Goal: Task Accomplishment & Management: Use online tool/utility

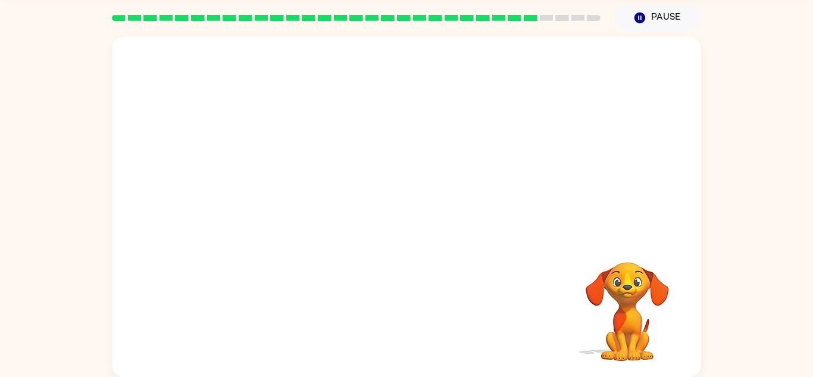
scroll to position [40, 0]
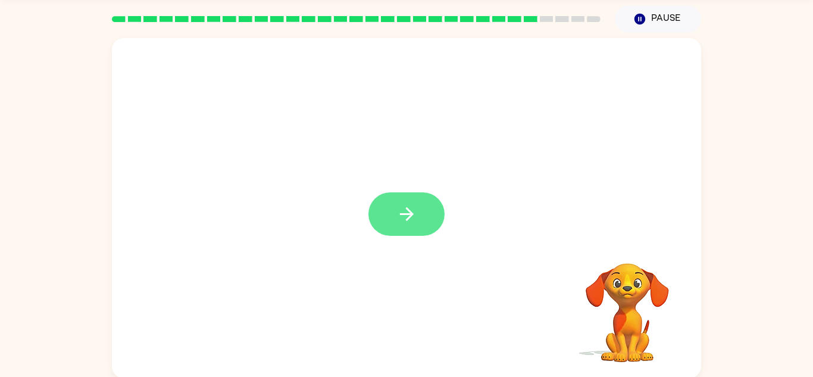
click at [399, 203] on button "button" at bounding box center [406, 213] width 76 height 43
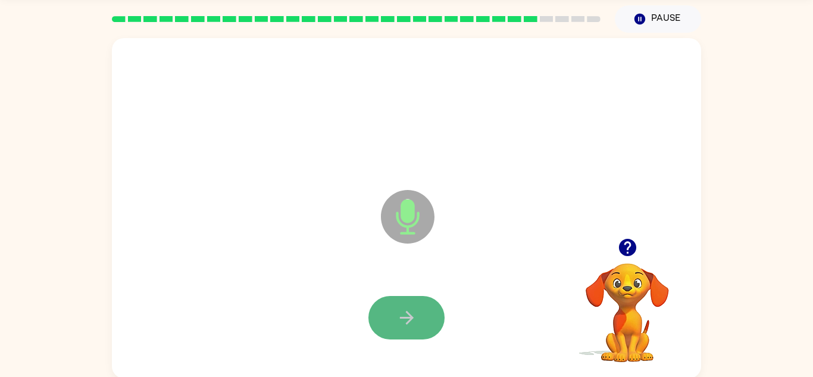
click at [421, 303] on button "button" at bounding box center [406, 317] width 76 height 43
click at [377, 327] on button "button" at bounding box center [406, 317] width 76 height 43
click at [425, 331] on button "button" at bounding box center [406, 317] width 76 height 43
click at [404, 333] on button "button" at bounding box center [406, 317] width 76 height 43
click at [437, 328] on button "button" at bounding box center [406, 317] width 76 height 43
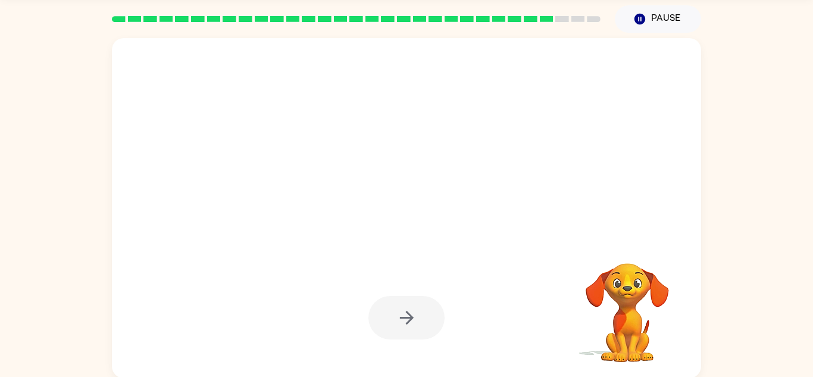
click at [429, 316] on div at bounding box center [406, 317] width 76 height 43
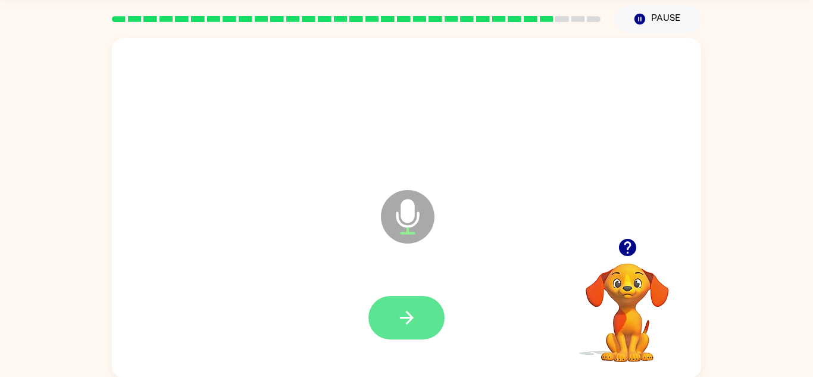
click at [415, 314] on icon "button" at bounding box center [406, 317] width 21 height 21
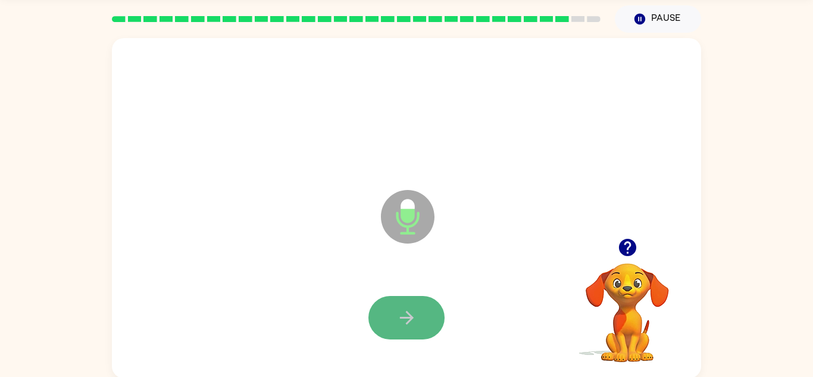
click at [427, 329] on button "button" at bounding box center [406, 317] width 76 height 43
click at [421, 309] on button "button" at bounding box center [406, 317] width 76 height 43
click at [428, 323] on button "button" at bounding box center [406, 317] width 76 height 43
click at [408, 326] on icon "button" at bounding box center [406, 317] width 21 height 21
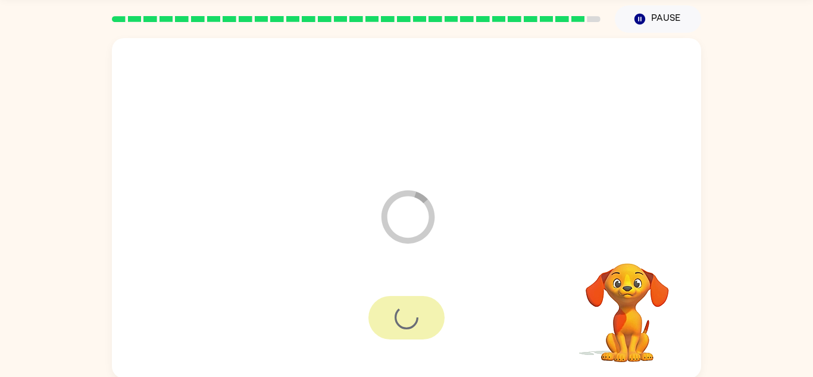
scroll to position [20, 0]
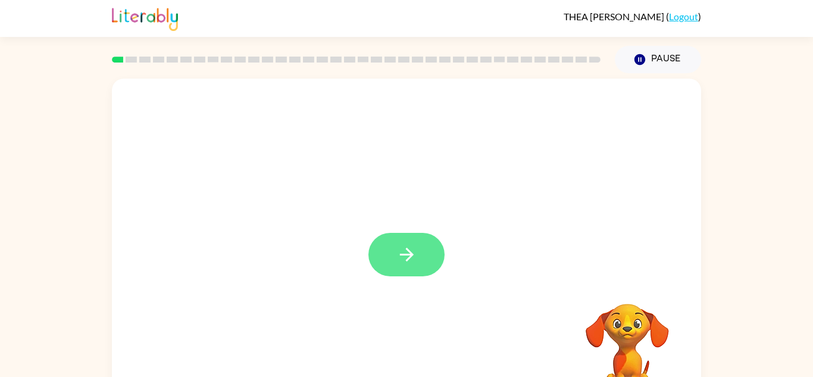
click at [418, 250] on button "button" at bounding box center [406, 254] width 76 height 43
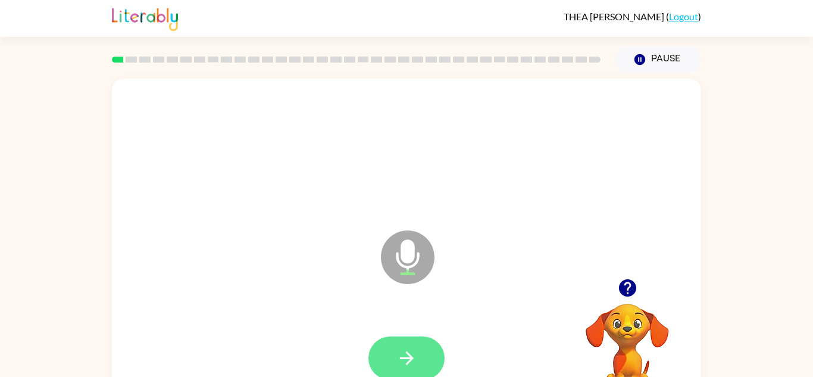
click at [435, 346] on button "button" at bounding box center [406, 357] width 76 height 43
click at [402, 355] on icon "button" at bounding box center [406, 358] width 21 height 21
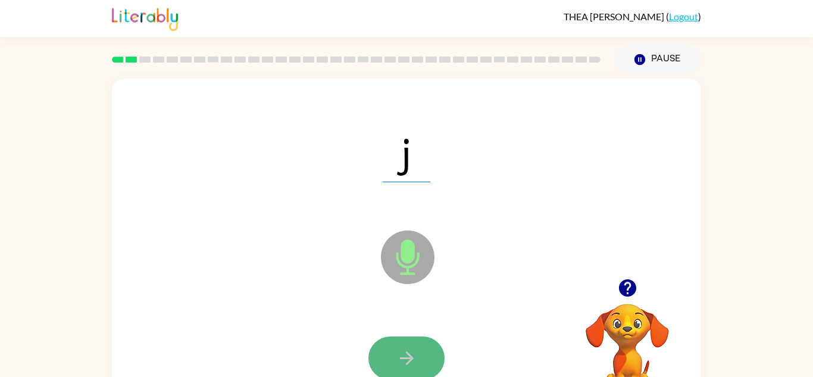
click at [415, 337] on button "button" at bounding box center [406, 357] width 76 height 43
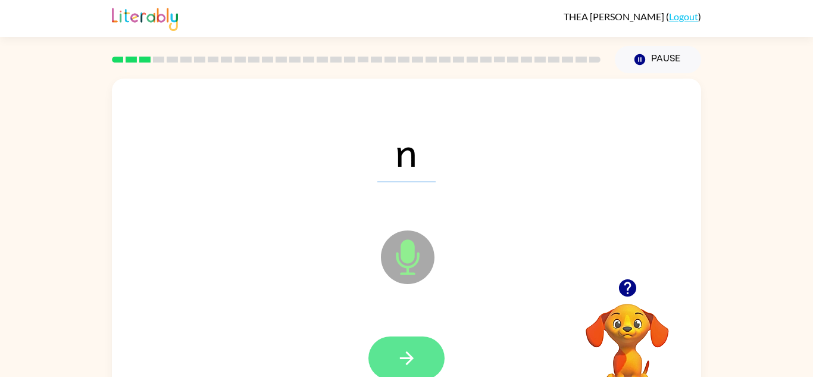
click at [410, 359] on icon "button" at bounding box center [406, 358] width 14 height 14
click at [411, 357] on div at bounding box center [406, 357] width 76 height 43
click at [396, 365] on icon "button" at bounding box center [406, 358] width 21 height 21
click at [415, 359] on icon "button" at bounding box center [406, 358] width 21 height 21
click at [412, 346] on button "button" at bounding box center [406, 357] width 76 height 43
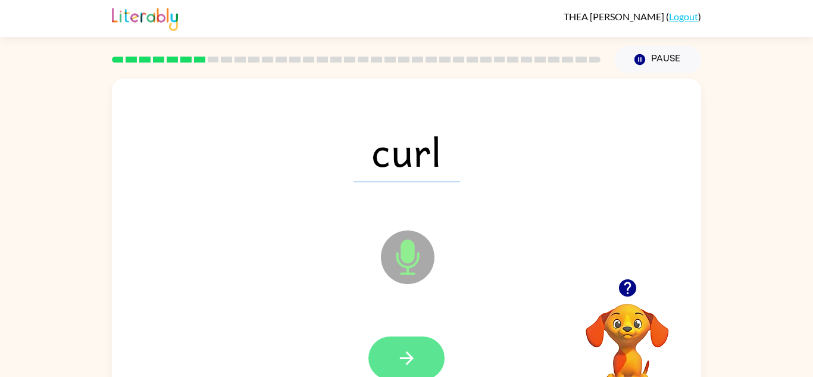
click at [417, 357] on icon "button" at bounding box center [406, 358] width 21 height 21
click at [403, 342] on button "button" at bounding box center [406, 357] width 76 height 43
click at [428, 354] on button "button" at bounding box center [406, 357] width 76 height 43
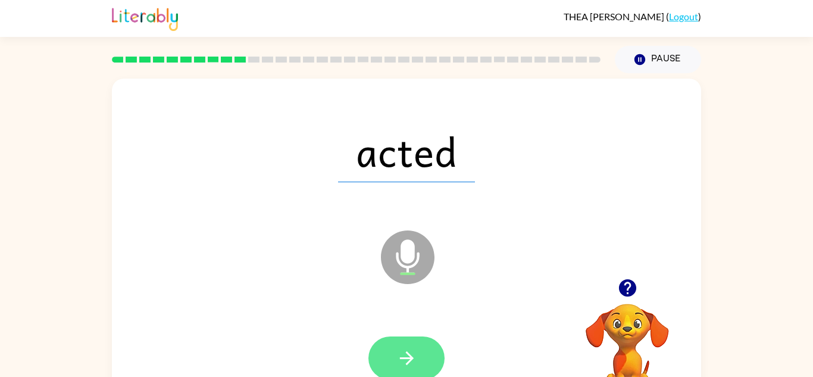
click at [393, 351] on button "button" at bounding box center [406, 357] width 76 height 43
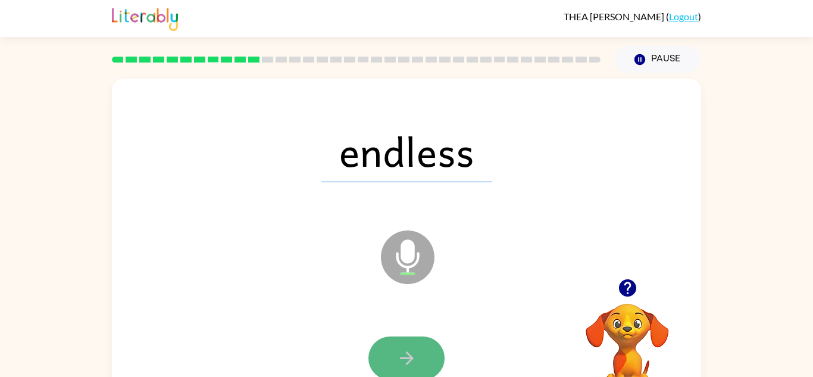
click at [418, 340] on button "button" at bounding box center [406, 357] width 76 height 43
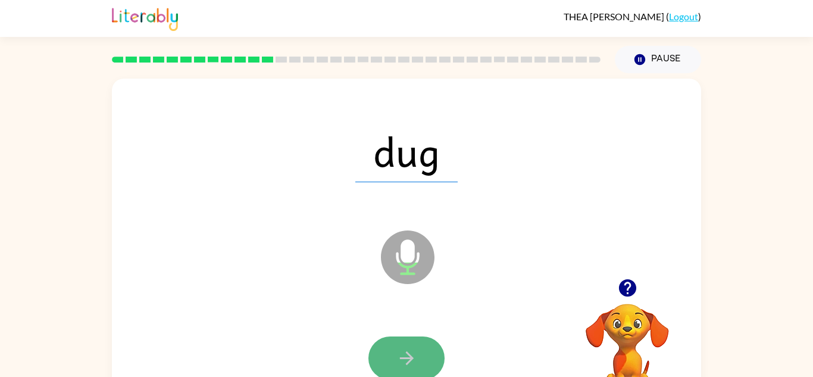
click at [439, 357] on button "button" at bounding box center [406, 357] width 76 height 43
click at [439, 357] on div at bounding box center [406, 357] width 76 height 43
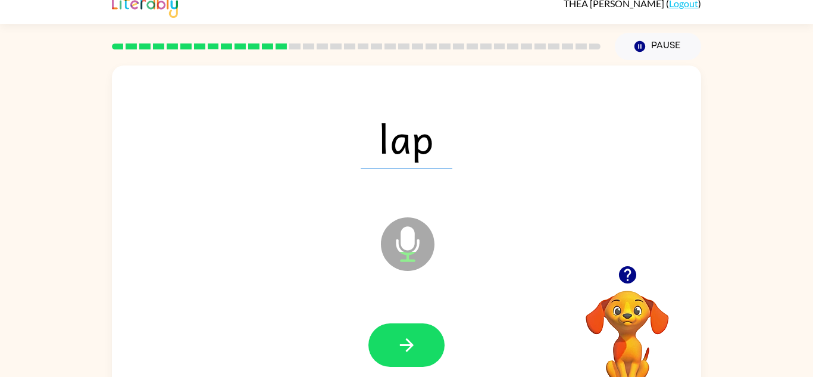
scroll to position [14, 0]
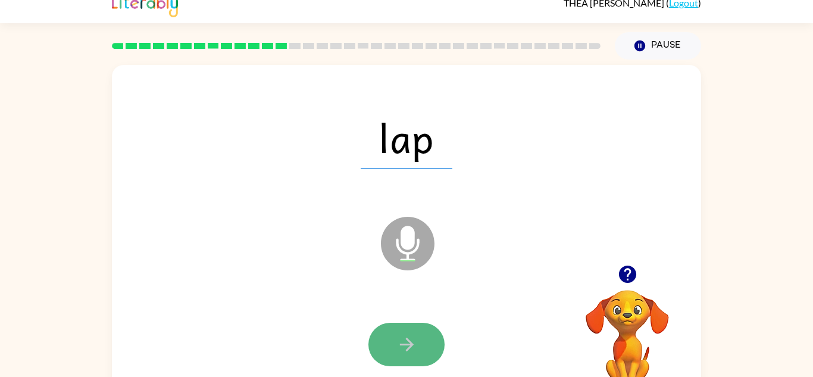
click at [393, 330] on button "button" at bounding box center [406, 344] width 76 height 43
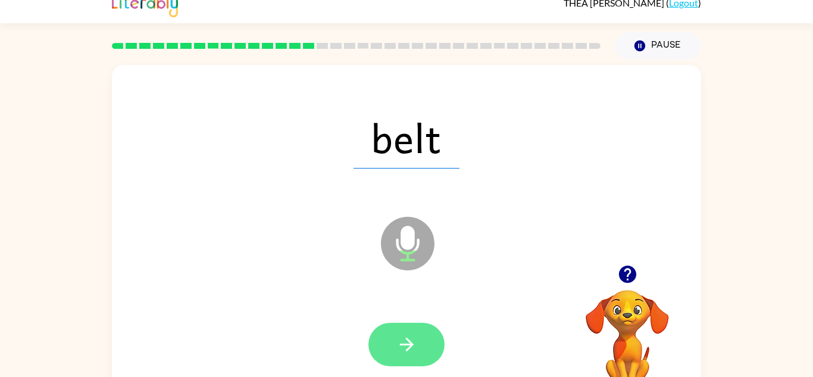
click at [402, 348] on icon "button" at bounding box center [406, 344] width 21 height 21
click at [402, 348] on div at bounding box center [406, 344] width 76 height 43
click at [425, 333] on button "button" at bounding box center [406, 344] width 76 height 43
click at [413, 356] on button "button" at bounding box center [406, 344] width 76 height 43
click at [428, 359] on button "button" at bounding box center [406, 344] width 76 height 43
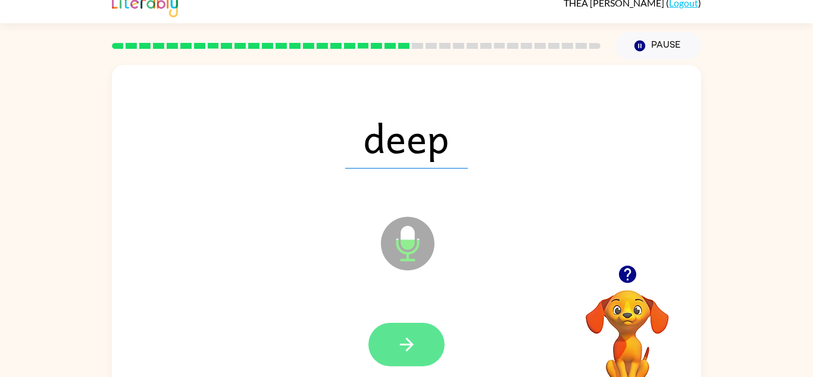
click at [425, 350] on button "button" at bounding box center [406, 344] width 76 height 43
click at [414, 327] on button "button" at bounding box center [406, 344] width 76 height 43
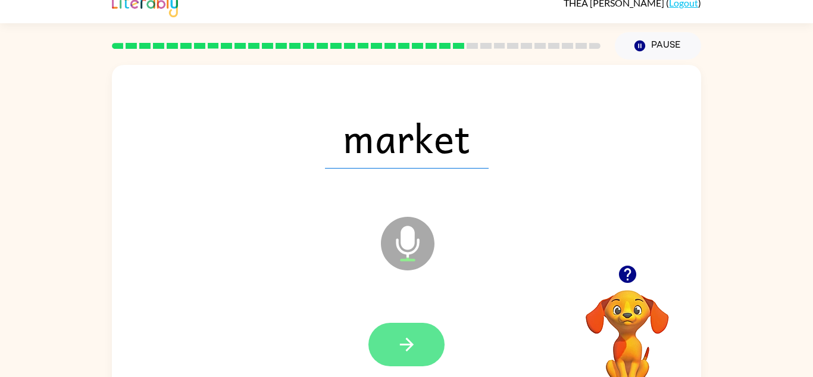
click at [420, 351] on button "button" at bounding box center [406, 344] width 76 height 43
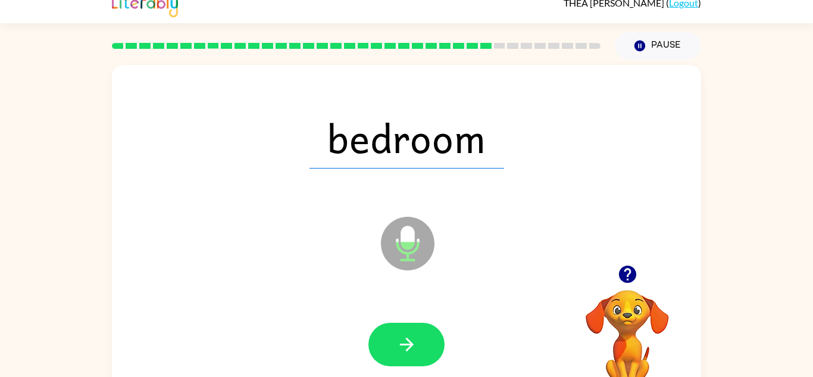
click at [409, 352] on icon "button" at bounding box center [406, 344] width 21 height 21
click at [409, 352] on div at bounding box center [406, 344] width 76 height 43
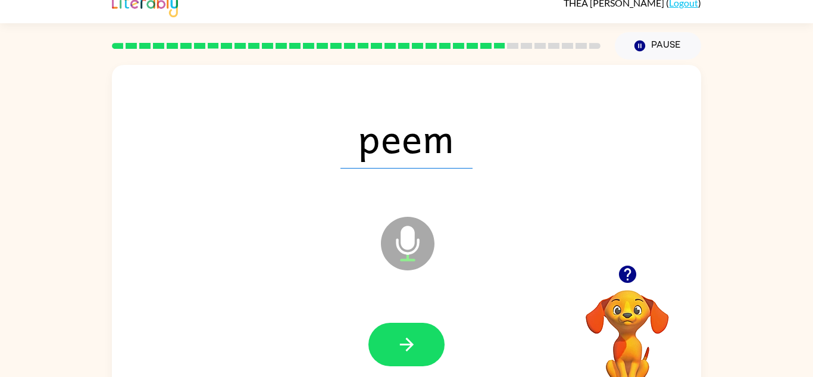
click at [409, 352] on icon "button" at bounding box center [406, 344] width 21 height 21
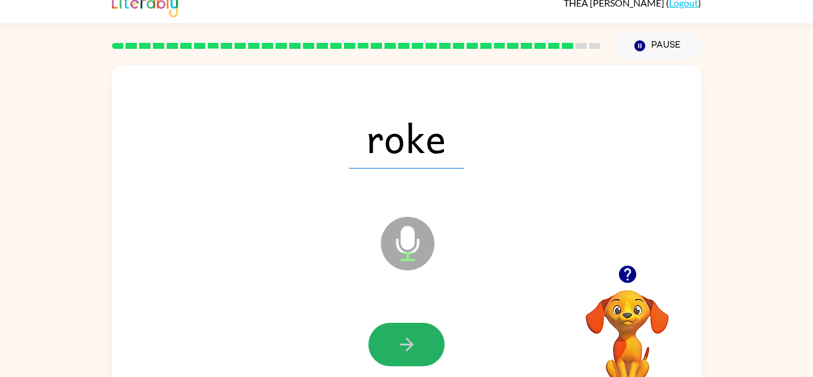
click at [409, 352] on icon "button" at bounding box center [406, 344] width 21 height 21
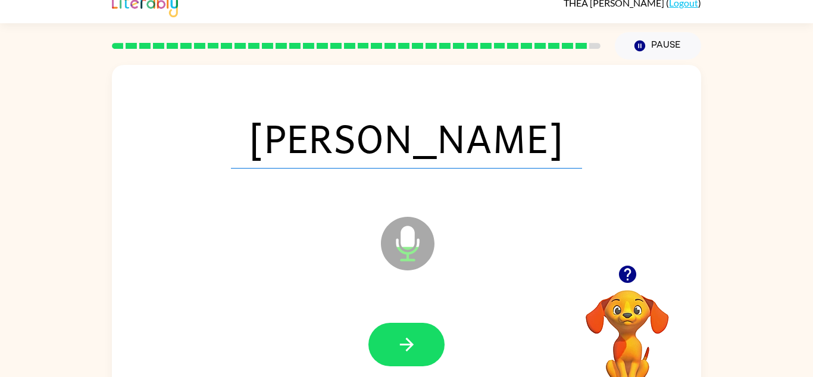
click at [409, 352] on icon "button" at bounding box center [406, 344] width 21 height 21
